Goal: Information Seeking & Learning: Understand process/instructions

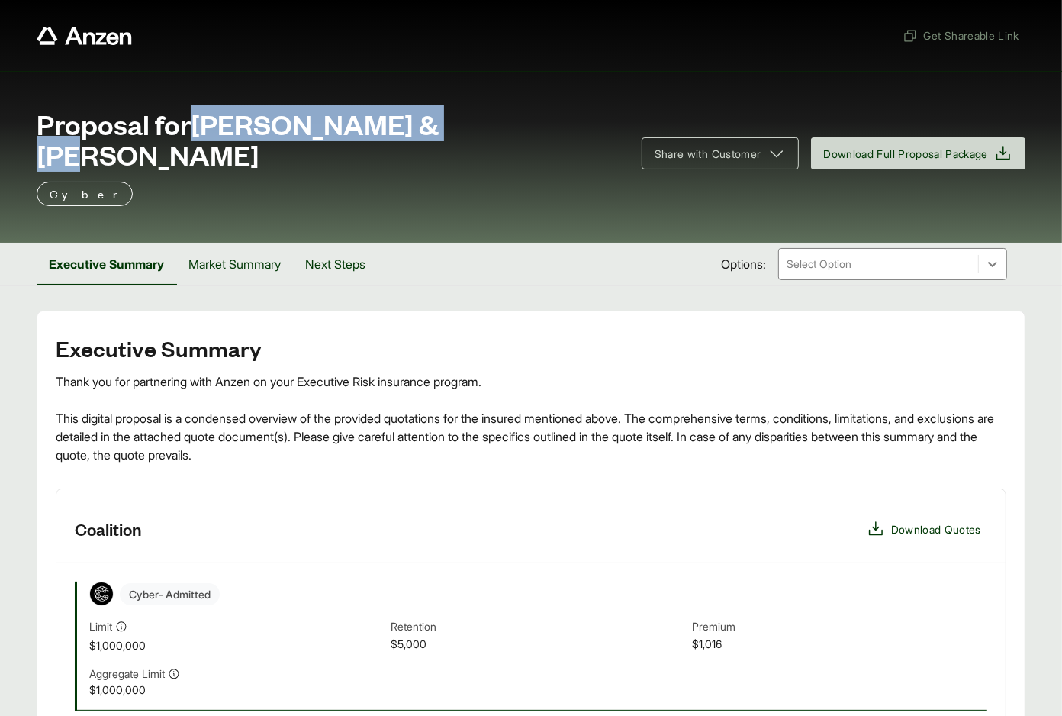
drag, startPoint x: 198, startPoint y: 124, endPoint x: 451, endPoint y: 129, distance: 253.4
click at [451, 129] on span "Proposal for [PERSON_NAME] & [PERSON_NAME]" at bounding box center [330, 138] width 587 height 61
copy span "[PERSON_NAME] & [PERSON_NAME]"
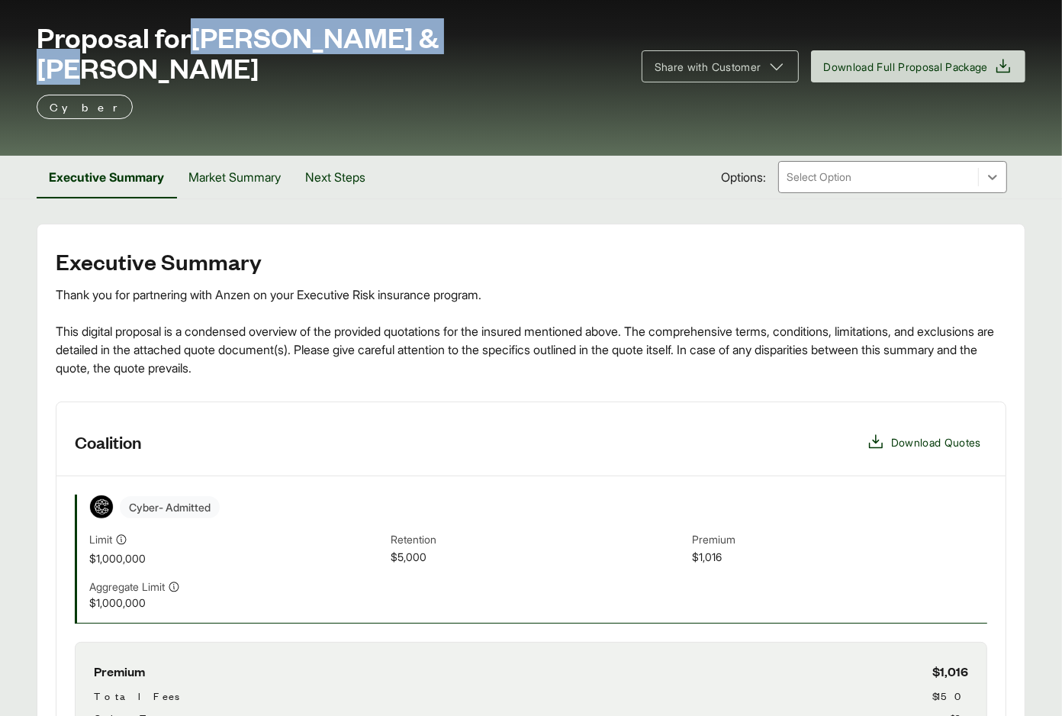
scroll to position [507, 0]
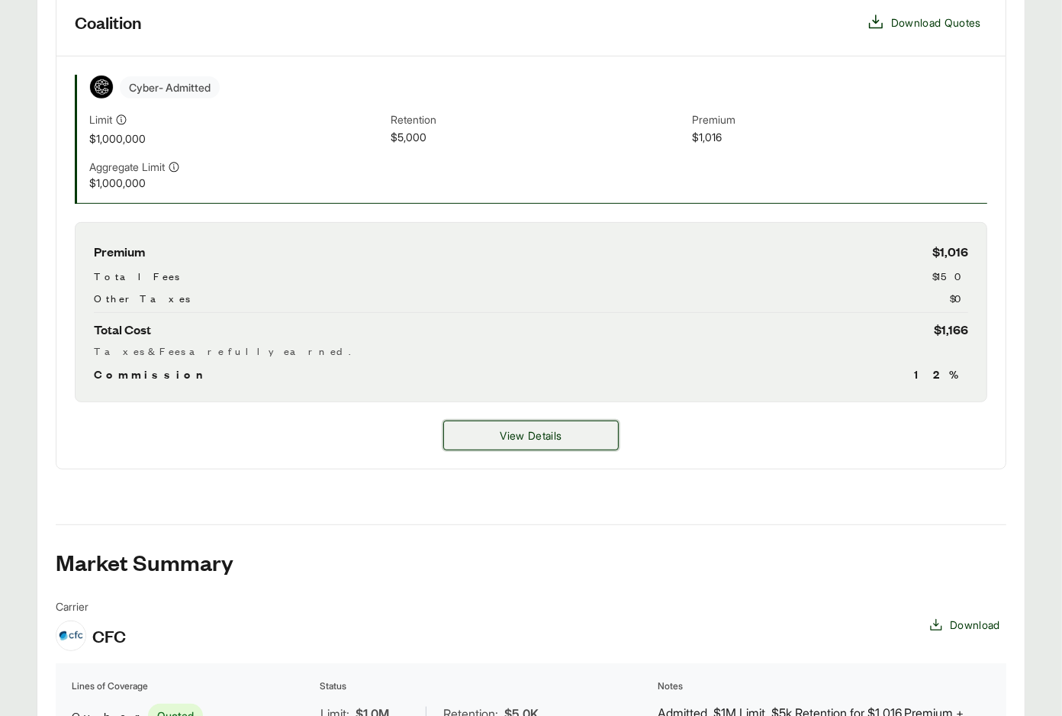
click at [490, 420] on button "View Details" at bounding box center [531, 435] width 176 height 30
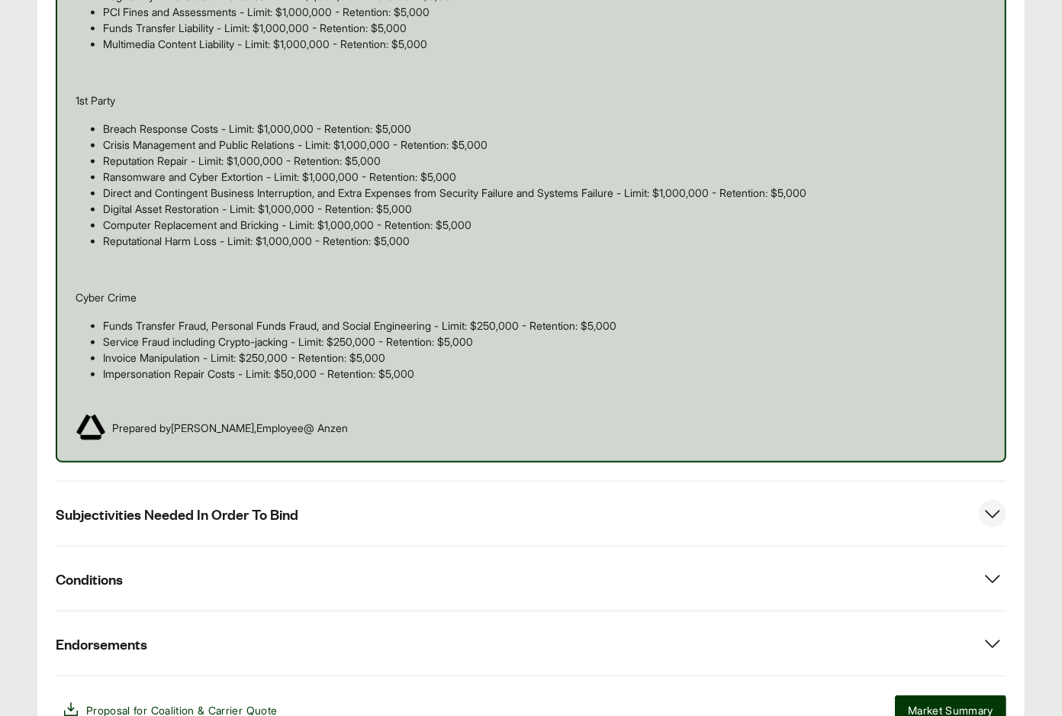
click at [407, 481] on button "Subjectivities Needed In Order To Bind" at bounding box center [531, 513] width 951 height 64
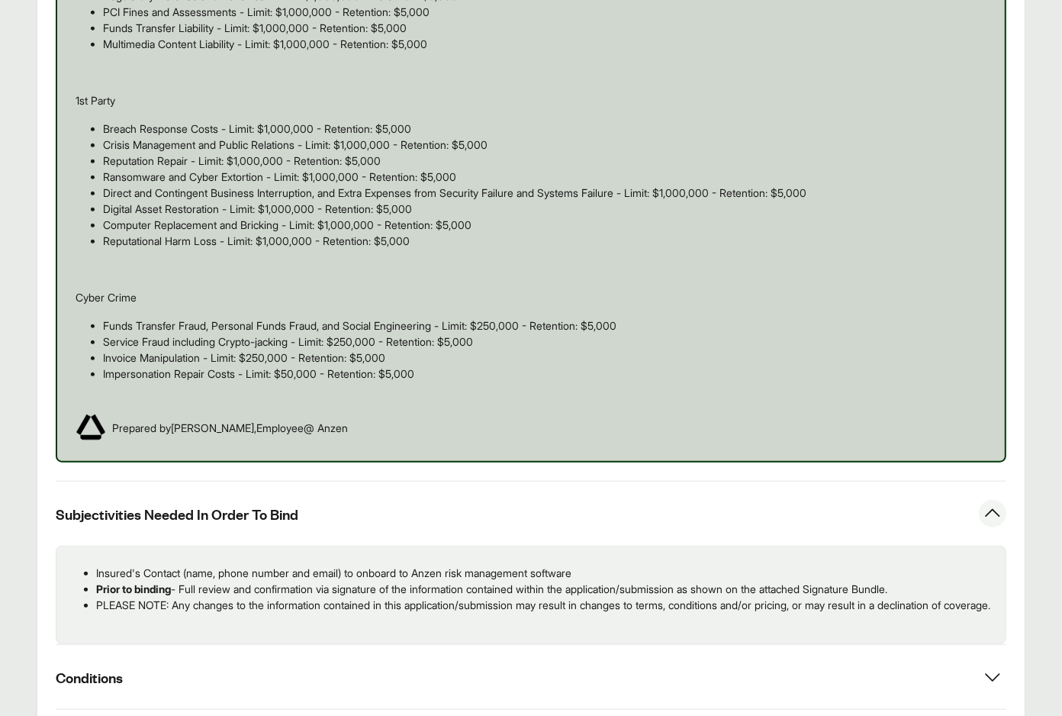
scroll to position [1120, 0]
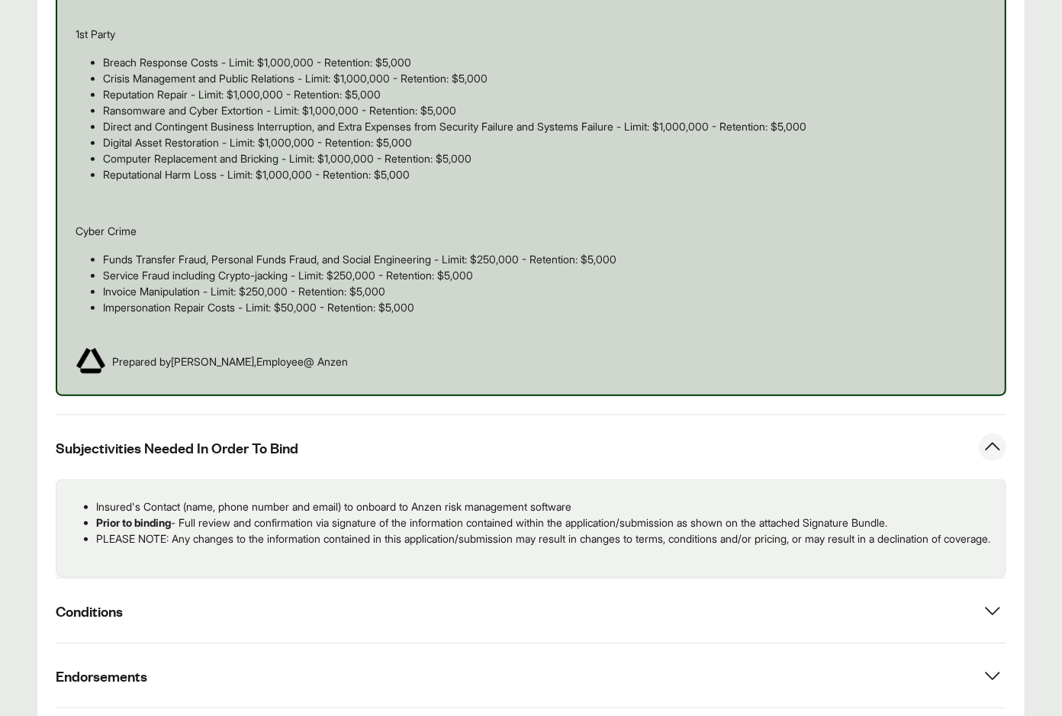
drag, startPoint x: 901, startPoint y: 475, endPoint x: 114, endPoint y: 458, distance: 787.6
click at [88, 498] on ul "Insured's Contact (name, phone number and email) to onboard to Anzen risk manag…" at bounding box center [531, 522] width 925 height 48
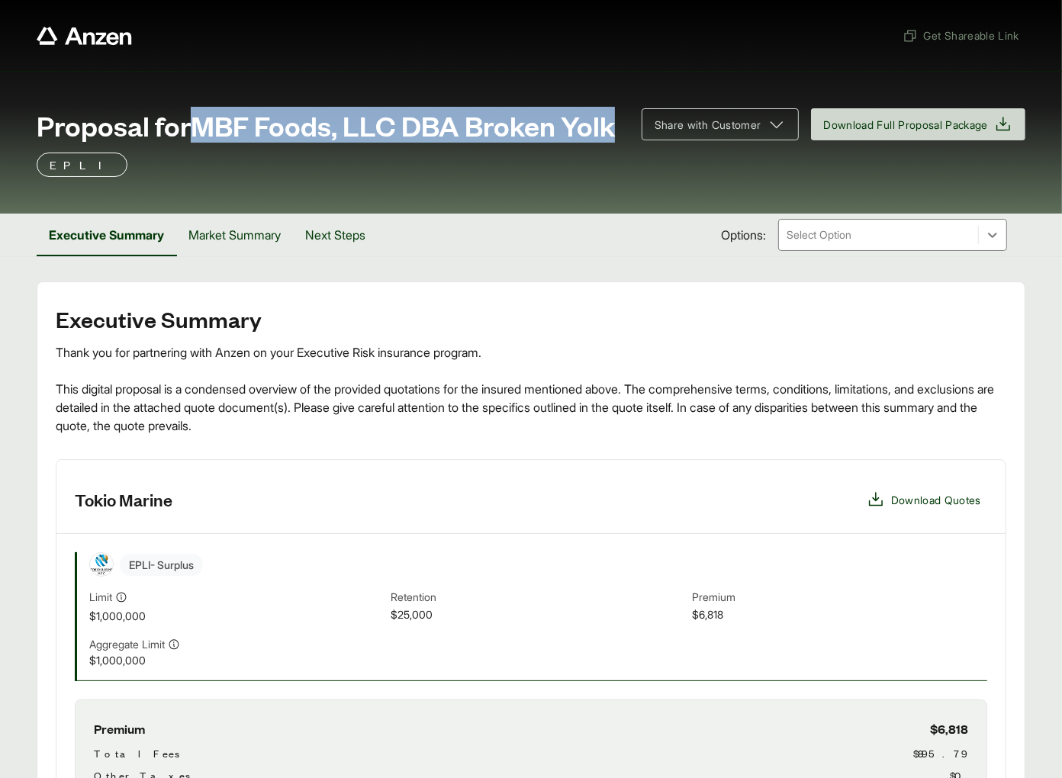
drag, startPoint x: 200, startPoint y: 121, endPoint x: 253, endPoint y: 153, distance: 61.2
click at [253, 140] on span "Proposal for MBF Foods, LLC DBA Broken Yolk" at bounding box center [326, 125] width 578 height 31
copy span "MBF Foods, LLC DBA Broken Yolk"
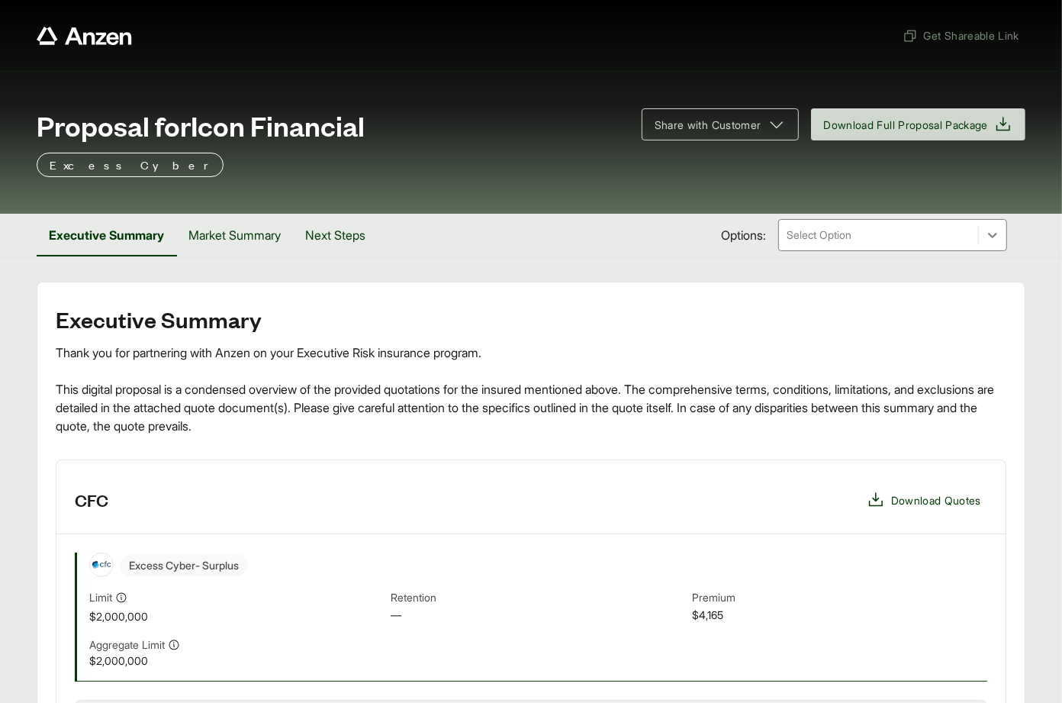
scroll to position [626, 0]
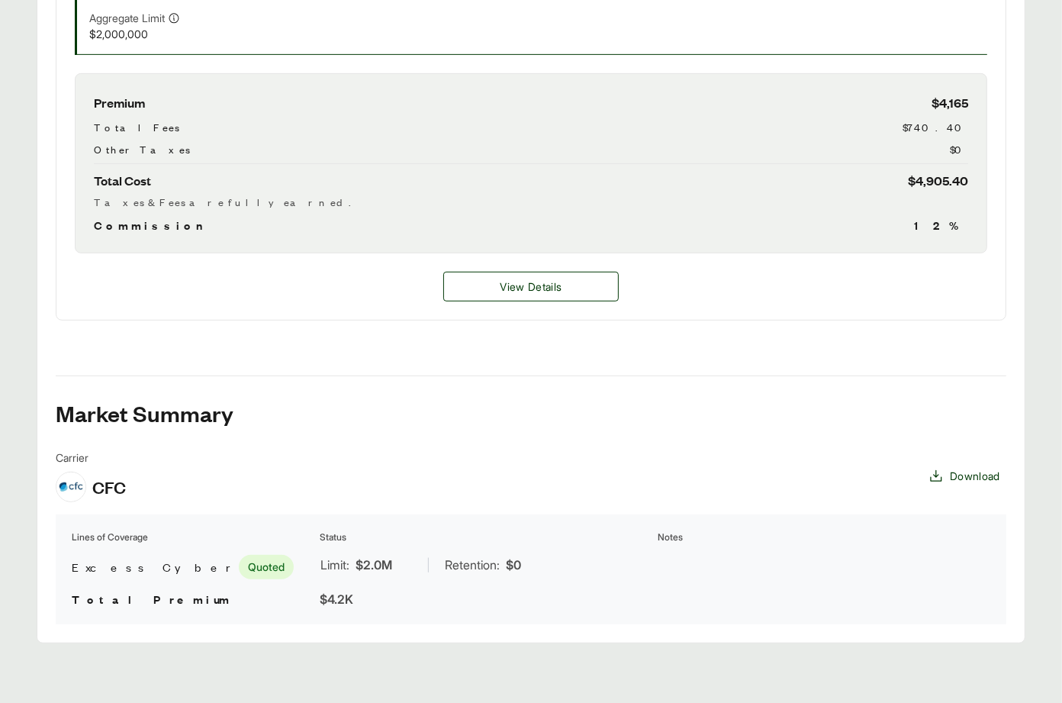
click at [523, 301] on link "View Details" at bounding box center [531, 287] width 176 height 30
click at [527, 297] on button "View Details" at bounding box center [531, 287] width 176 height 30
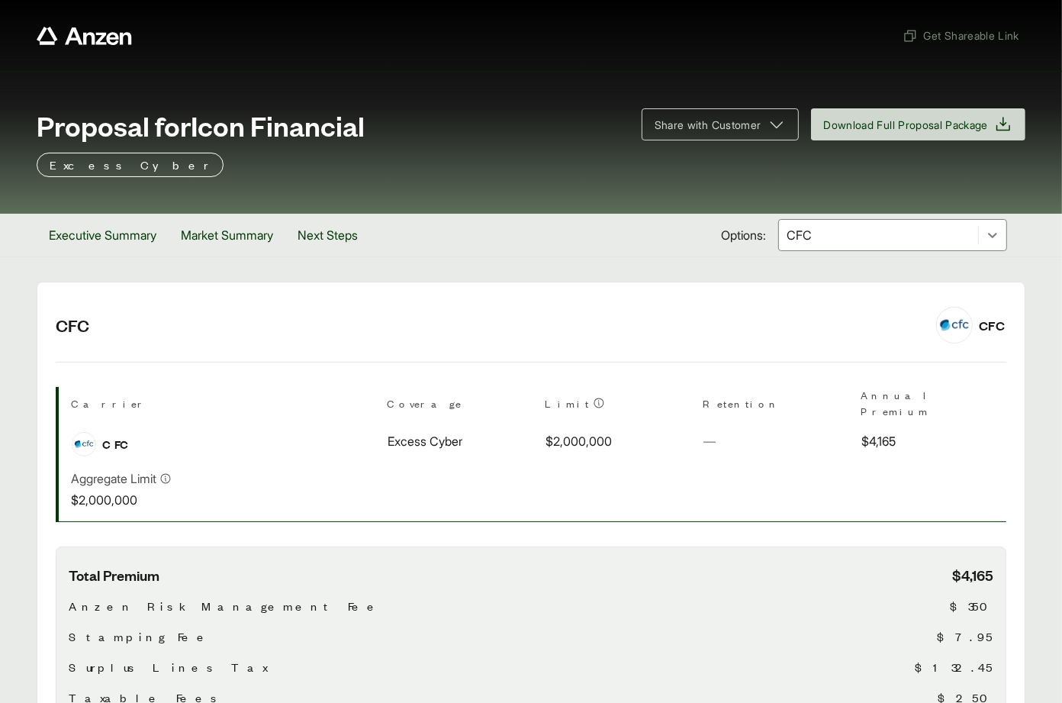
scroll to position [517, 0]
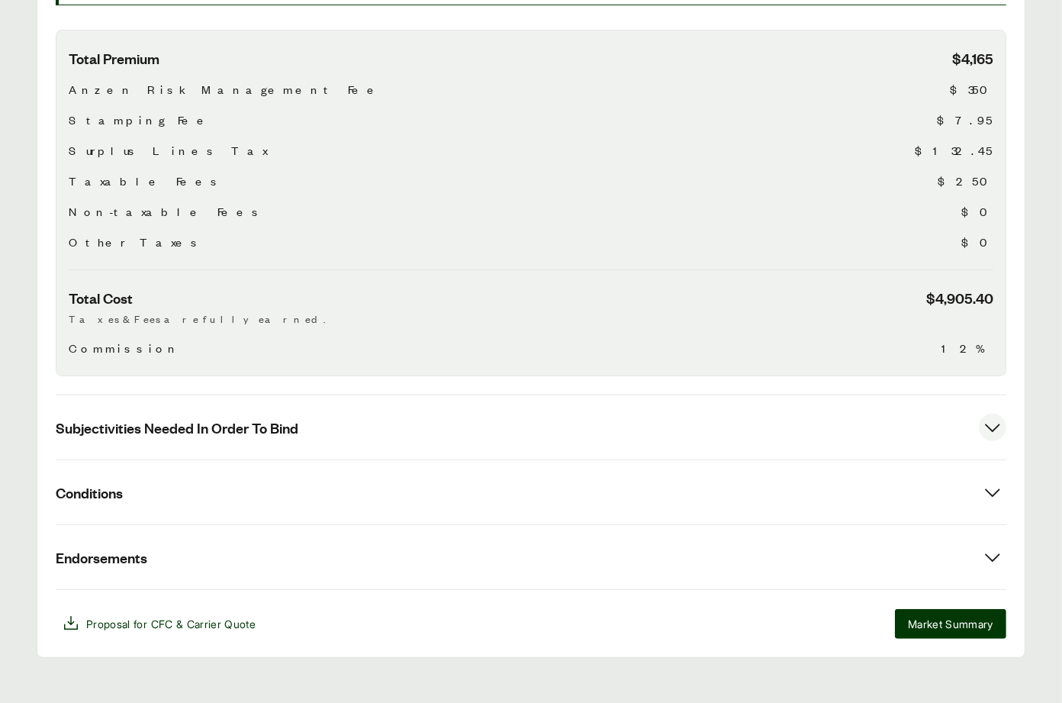
click at [236, 418] on span "Subjectivities Needed In Order To Bind" at bounding box center [177, 427] width 243 height 19
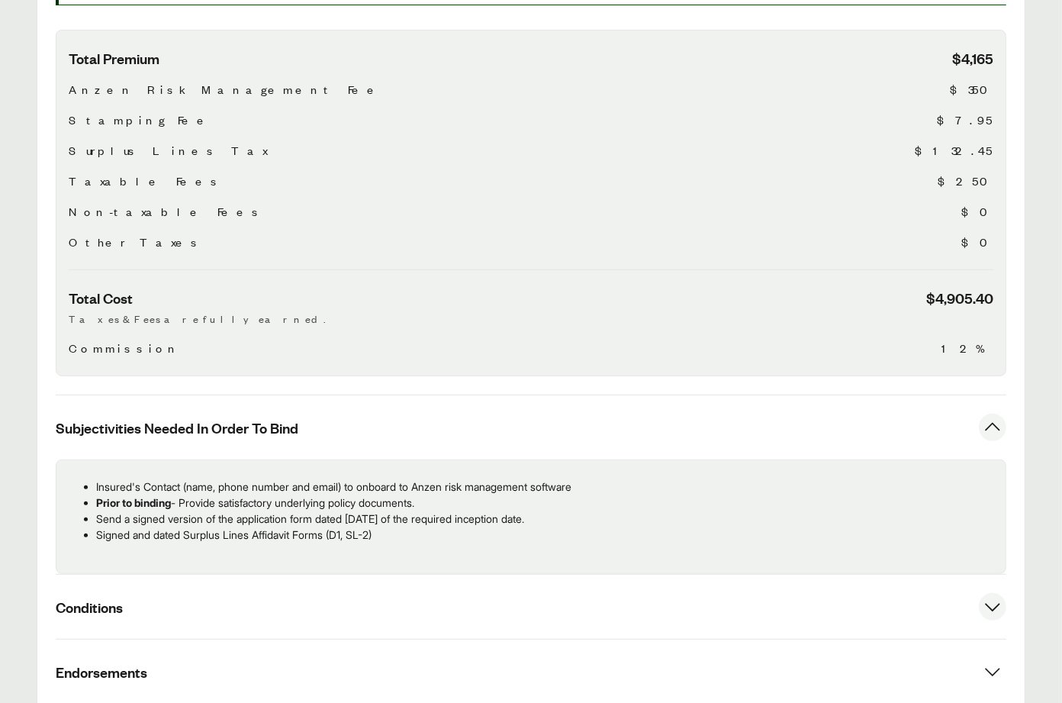
scroll to position [631, 0]
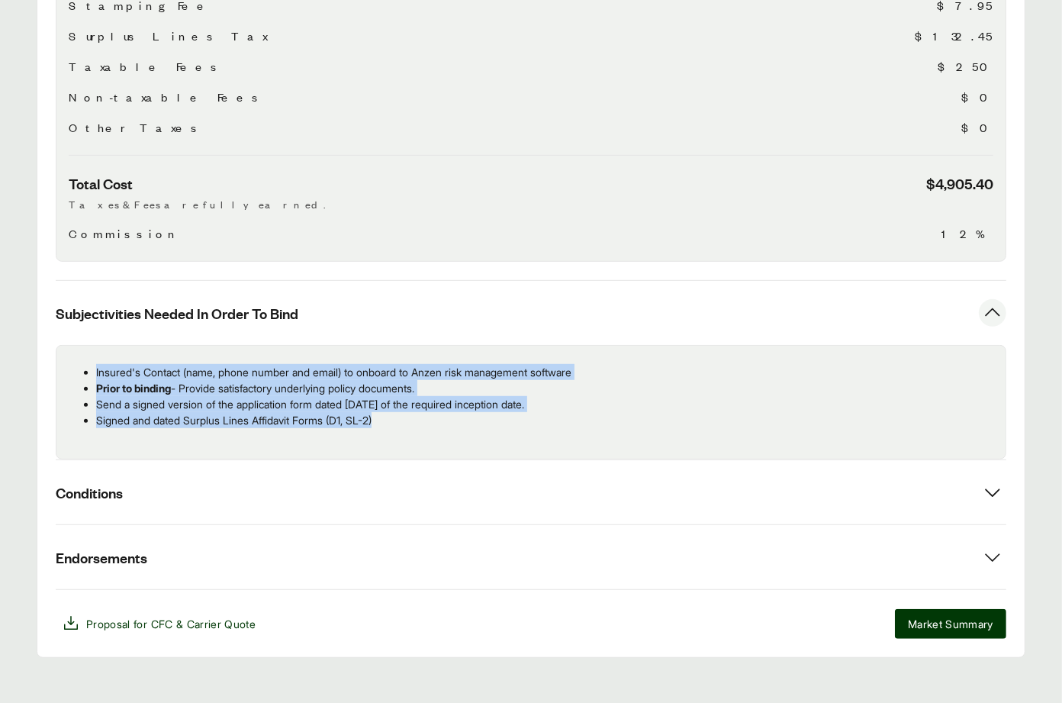
drag, startPoint x: 204, startPoint y: 369, endPoint x: 74, endPoint y: 345, distance: 131.9
click at [74, 345] on div "Insured's Contact (name, phone number and email) to onboard to Anzen risk manag…" at bounding box center [531, 402] width 951 height 114
copy ul "Insured's Contact (name, phone number and email) to onboard to Anzen risk manag…"
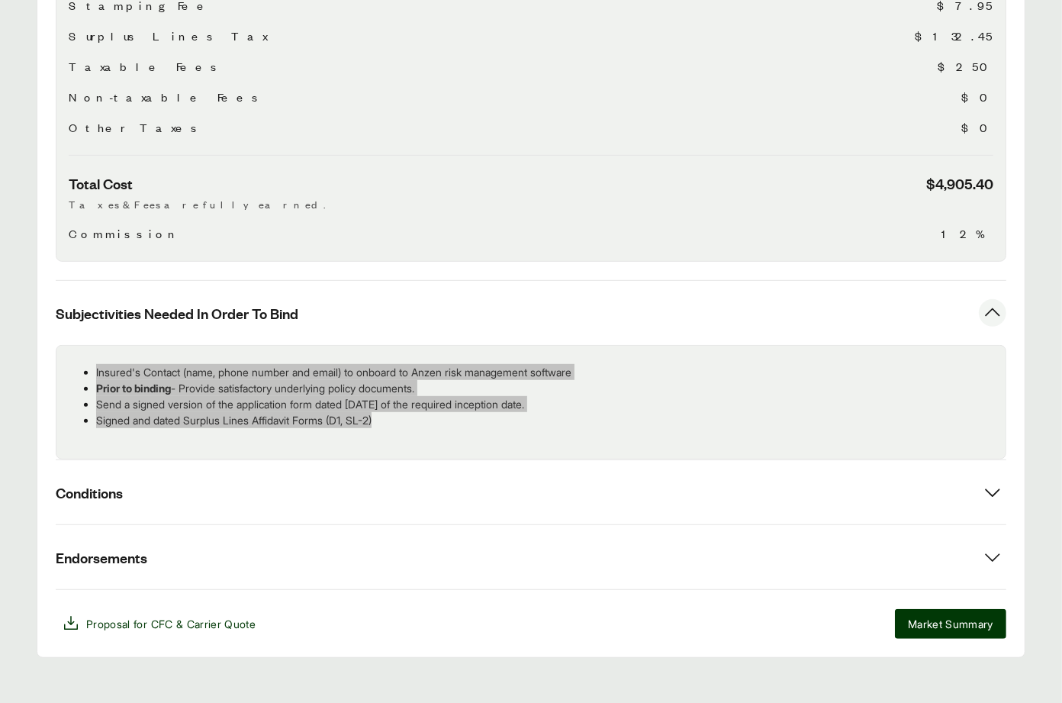
scroll to position [0, 0]
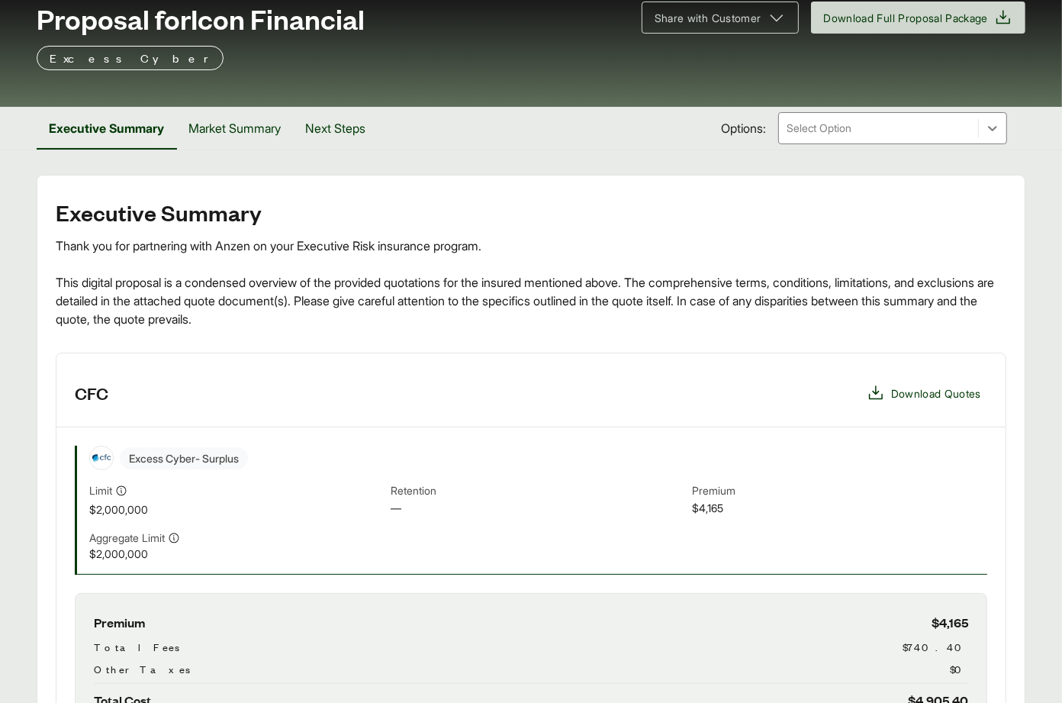
scroll to position [197, 0]
